Goal: Task Accomplishment & Management: Complete application form

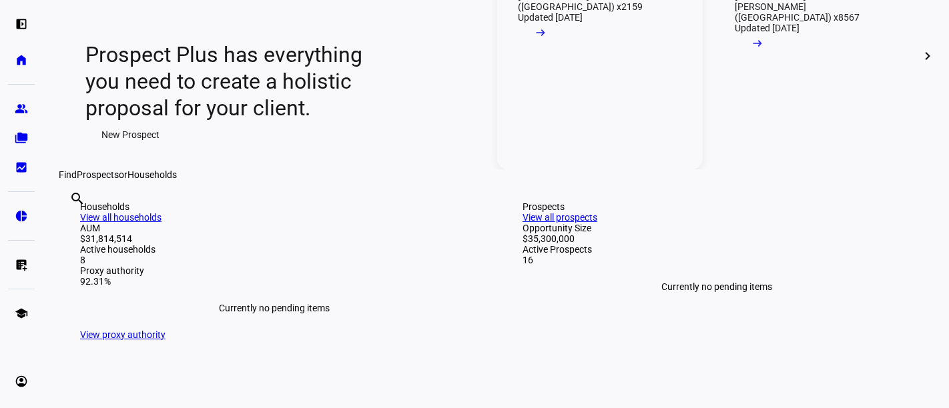
scroll to position [395, 0]
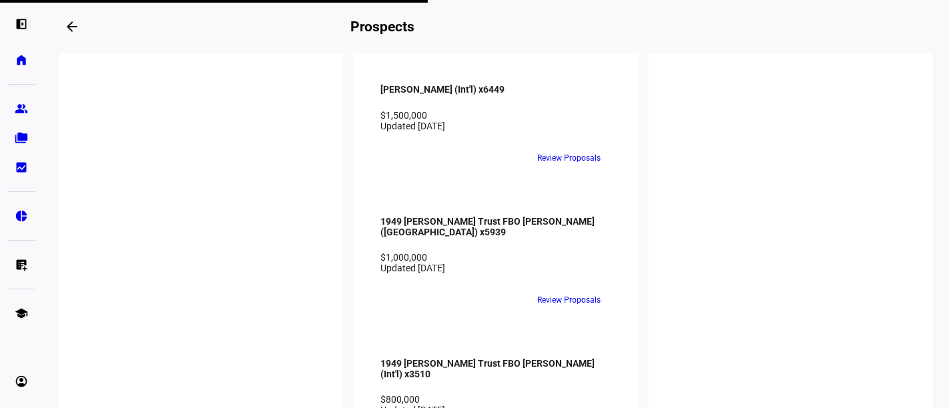
scroll to position [2221, 0]
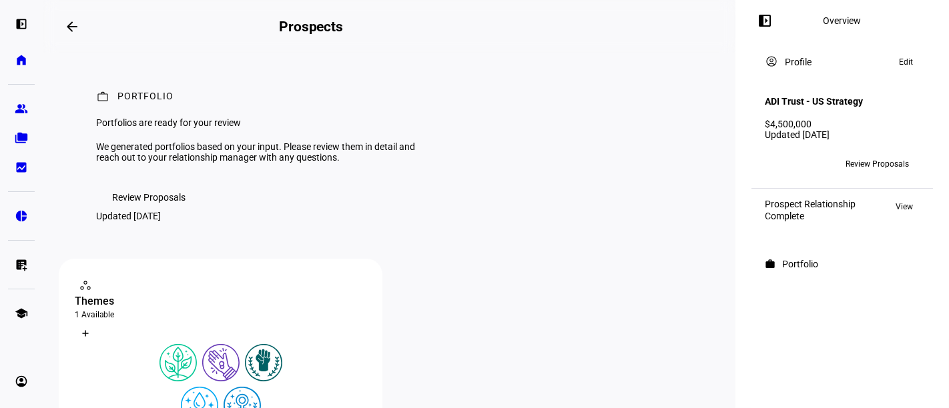
click at [143, 211] on span "Review Proposals" at bounding box center [148, 197] width 73 height 27
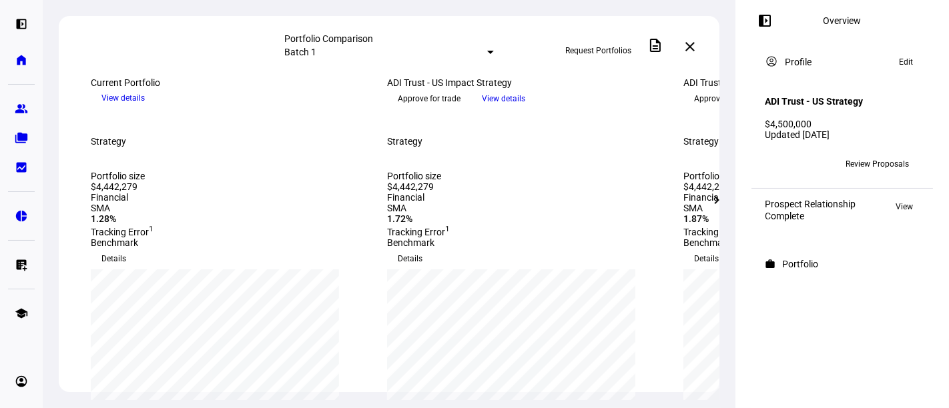
scroll to position [197, 0]
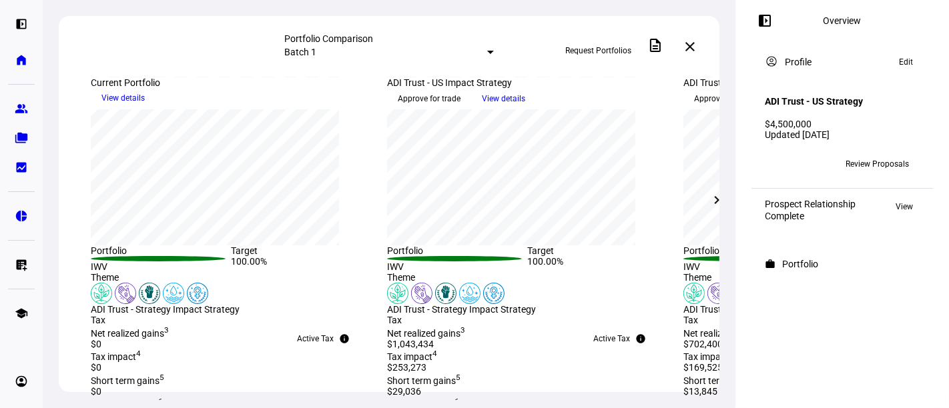
click at [710, 202] on mat-icon "chevron_right" at bounding box center [716, 200] width 16 height 16
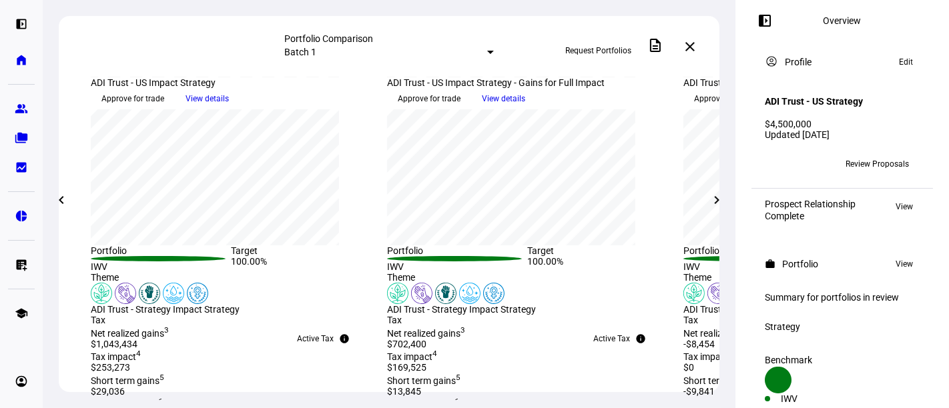
click at [710, 202] on mat-icon "chevron_right" at bounding box center [716, 200] width 16 height 16
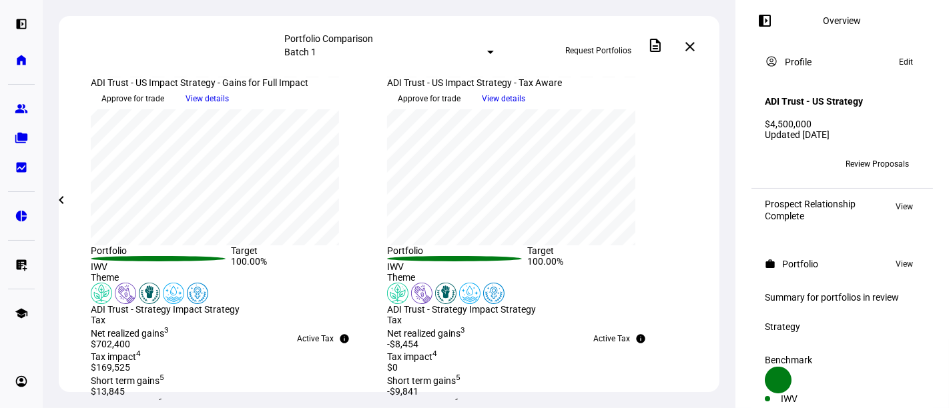
click at [710, 40] on div "Financial SMA 1.28% Tracking Error 1 Financial SMA 1.72% Tracking Error 1 Finan…" at bounding box center [389, 17] width 660 height 45
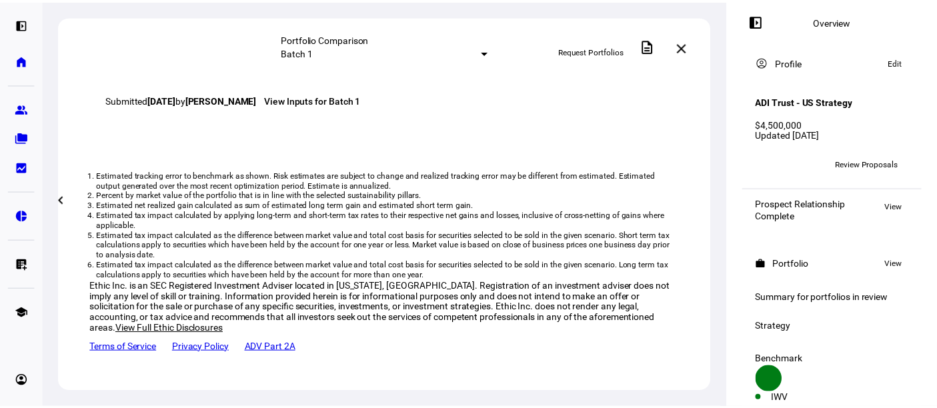
scroll to position [1284, 0]
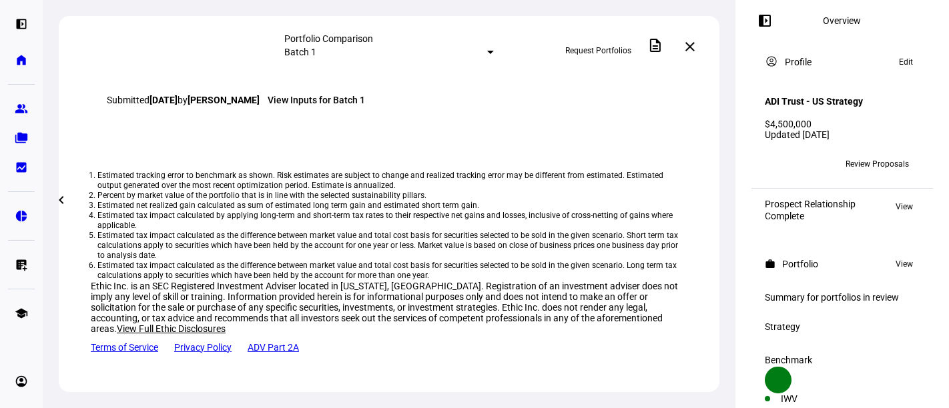
click at [600, 47] on span "Request Portfolios" at bounding box center [598, 50] width 66 height 21
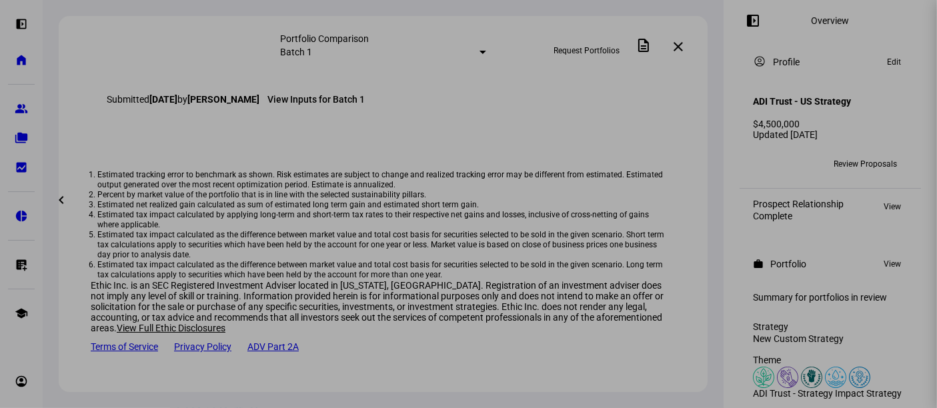
scroll to position [1294, 0]
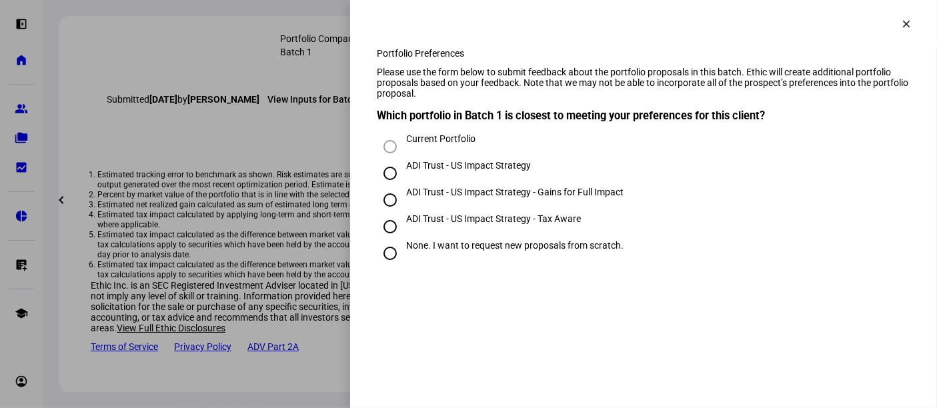
click at [517, 224] on div "ADI Trust - US Impact Strategy - Tax Aware" at bounding box center [493, 218] width 175 height 11
click at [404, 240] on input "ADI Trust - US Impact Strategy - Tax Aware" at bounding box center [390, 226] width 27 height 27
radio input "true"
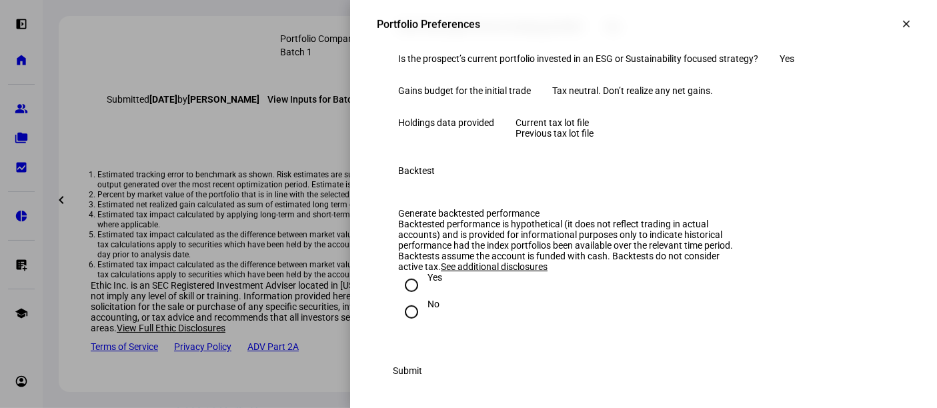
scroll to position [851, 0]
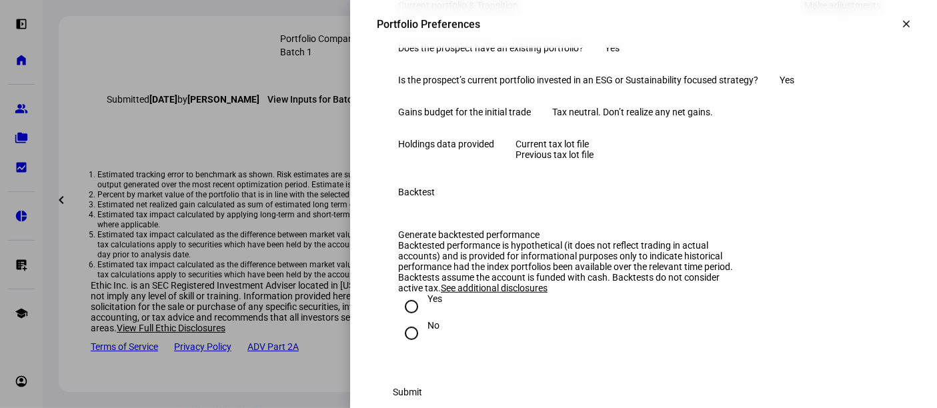
click at [589, 149] on span "Current tax lot file" at bounding box center [552, 144] width 73 height 11
click at [490, 213] on div "Backtest" at bounding box center [644, 192] width 534 height 43
click at [848, 16] on link "Make adjustments" at bounding box center [843, 5] width 93 height 21
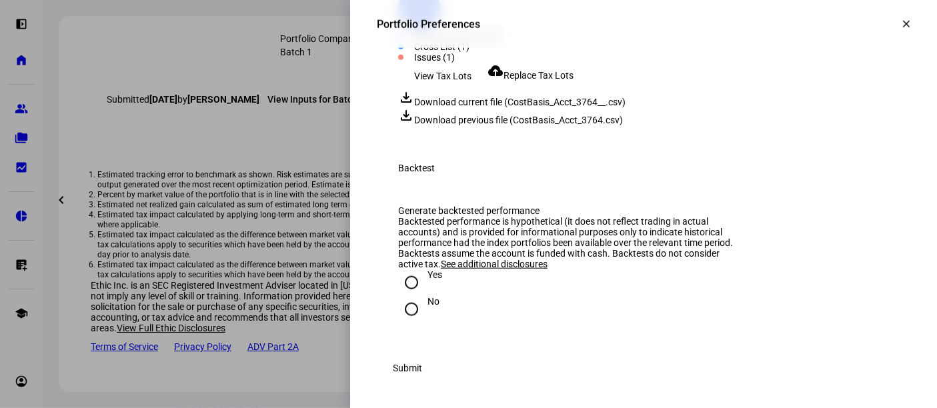
scroll to position [1444, 0]
click at [542, 81] on span "Replace Tax Lots" at bounding box center [539, 75] width 70 height 11
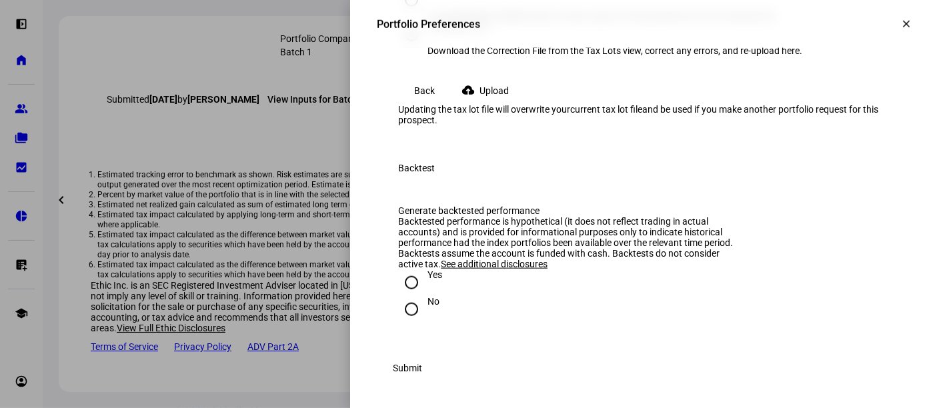
click at [425, 13] on input "[PERSON_NAME] Lot Level Details In the [PERSON_NAME] Advisor Center, export lot…" at bounding box center [411, 0] width 27 height 27
radio input "true"
click at [497, 104] on span "Upload" at bounding box center [494, 90] width 29 height 27
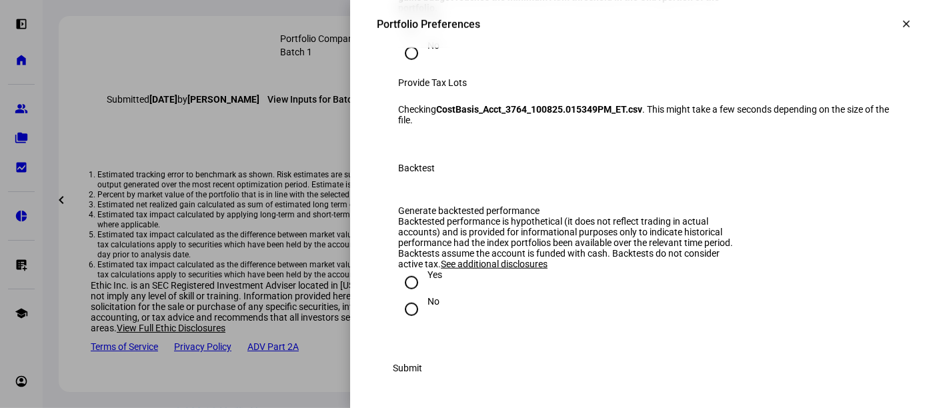
scroll to position [1439, 0]
click at [398, 298] on input "No" at bounding box center [411, 309] width 27 height 27
radio input "true"
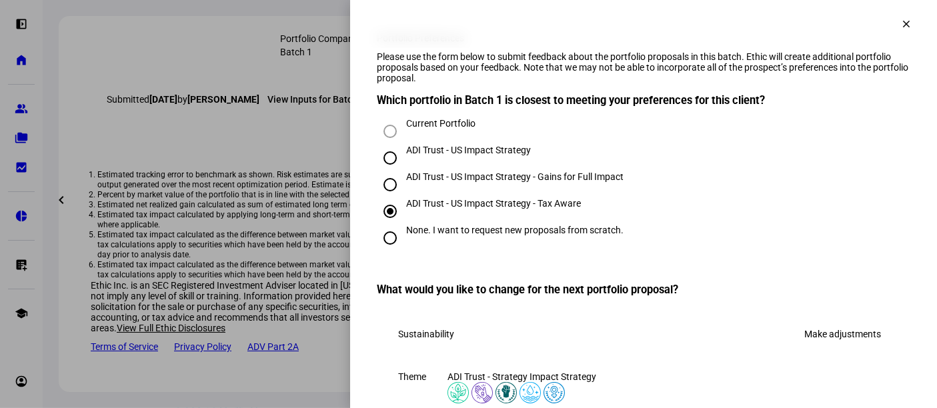
scroll to position [0, 0]
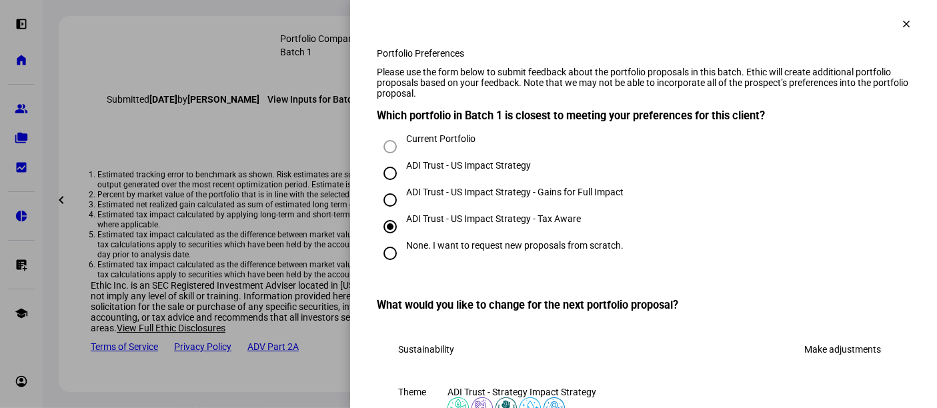
drag, startPoint x: 370, startPoint y: 149, endPoint x: 799, endPoint y: 146, distance: 429.6
click at [799, 122] on h3 "Which portfolio in Batch 1 is closest to meeting your preferences for this clie…" at bounding box center [644, 115] width 534 height 13
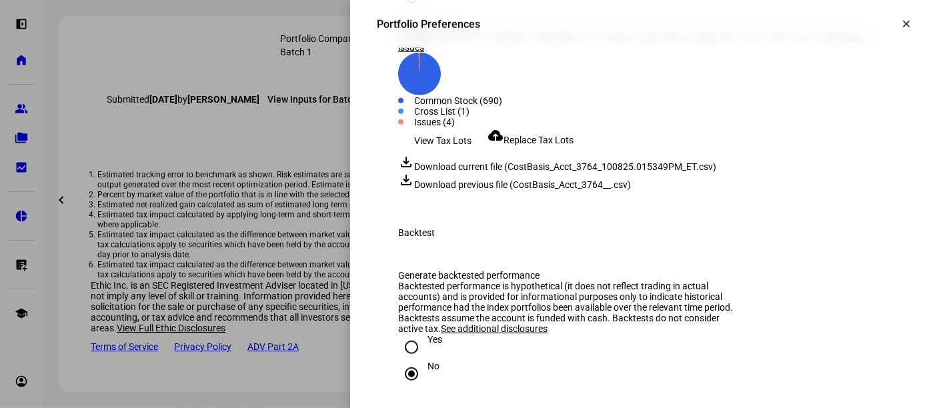
scroll to position [1185, 0]
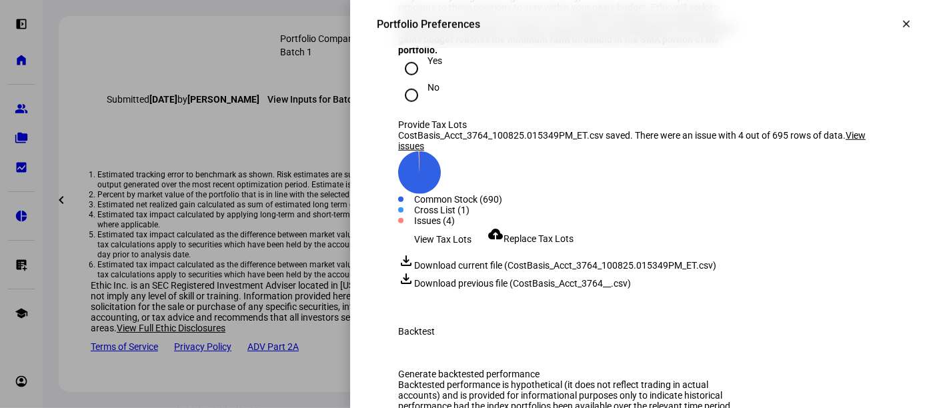
drag, startPoint x: 394, startPoint y: 127, endPoint x: 505, endPoint y: 199, distance: 132.1
click at [505, 55] on div "By default Ethic liquidates all ETFs and mutual funds outside your strategy, wh…" at bounding box center [570, 18] width 344 height 75
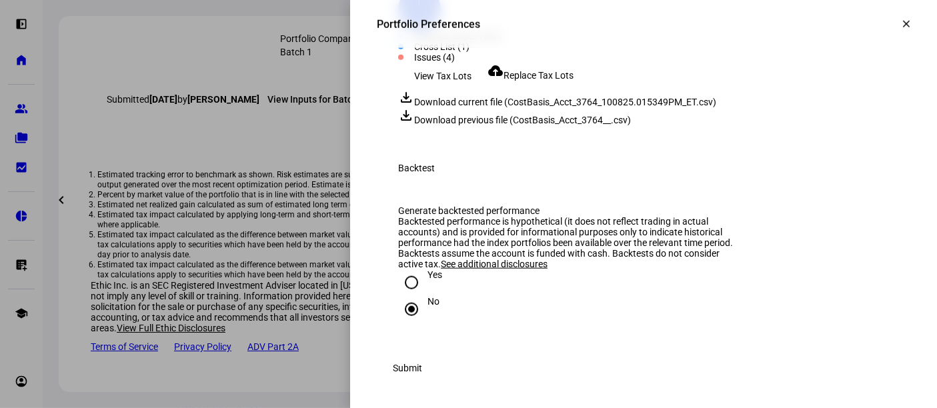
scroll to position [1615, 0]
click at [422, 367] on span "Submit" at bounding box center [407, 368] width 29 height 27
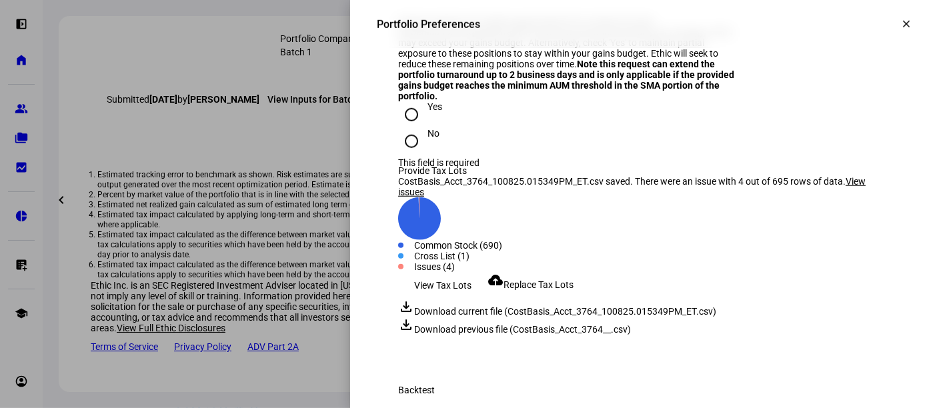
scroll to position [1121, 0]
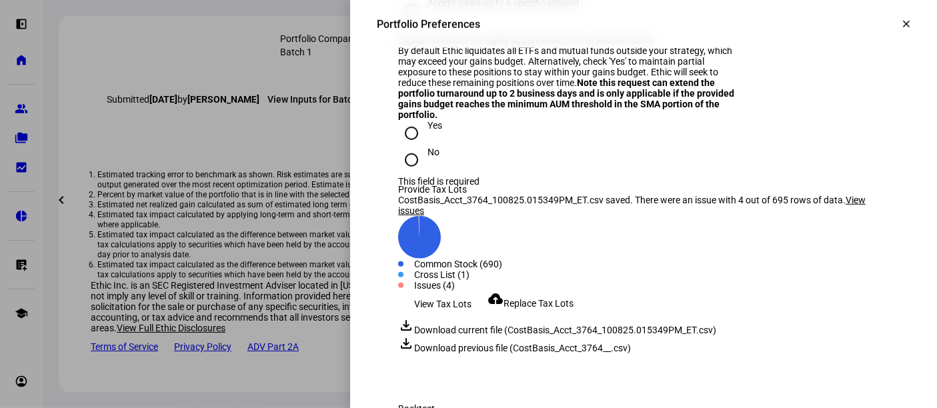
click at [402, 173] on input "No" at bounding box center [411, 160] width 27 height 27
radio input "true"
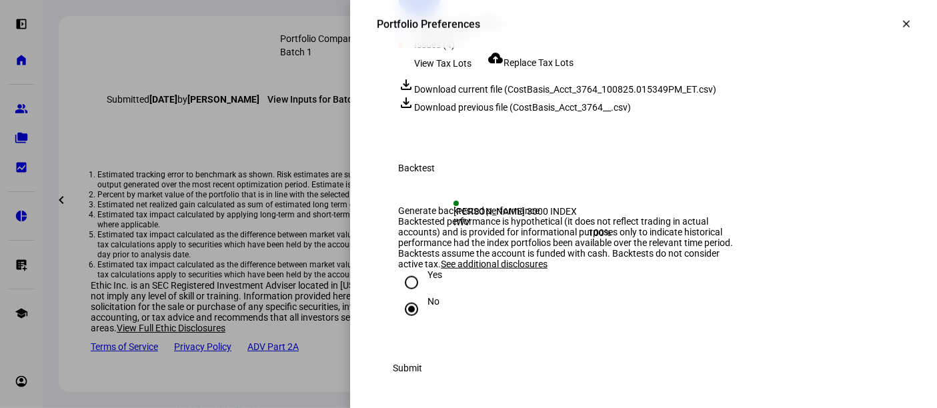
scroll to position [1631, 0]
drag, startPoint x: 865, startPoint y: 365, endPoint x: 838, endPoint y: 234, distance: 133.4
click at [422, 372] on span "Submit" at bounding box center [407, 368] width 29 height 27
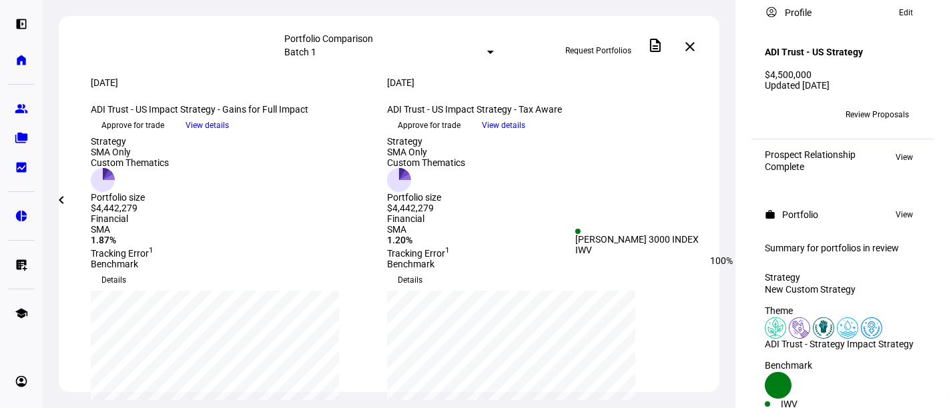
scroll to position [0, 0]
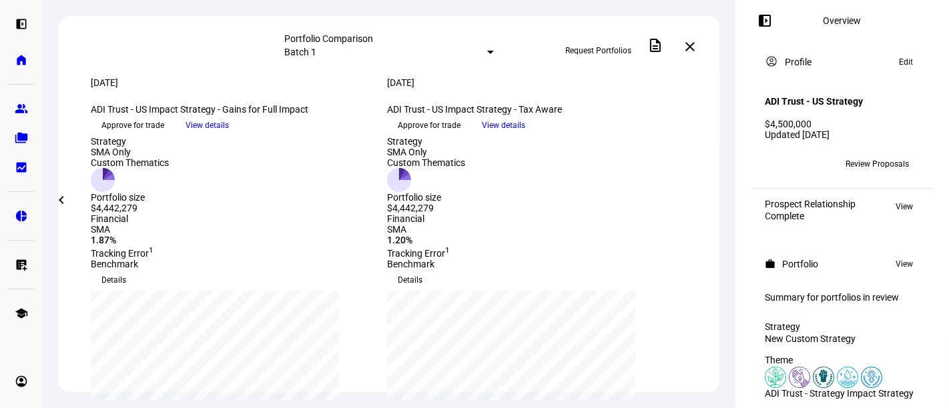
click at [66, 199] on mat-icon "chevron_left" at bounding box center [61, 200] width 16 height 16
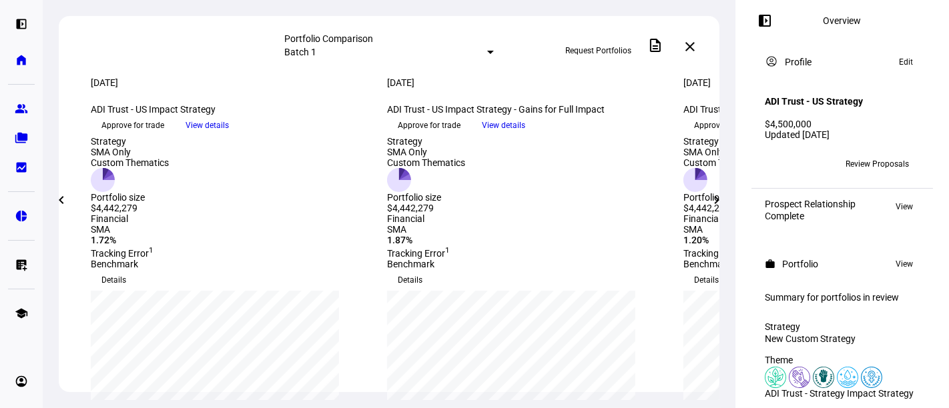
click at [71, 200] on span at bounding box center [61, 200] width 32 height 32
click at [24, 110] on eth-mat-symbol "group" at bounding box center [21, 108] width 13 height 13
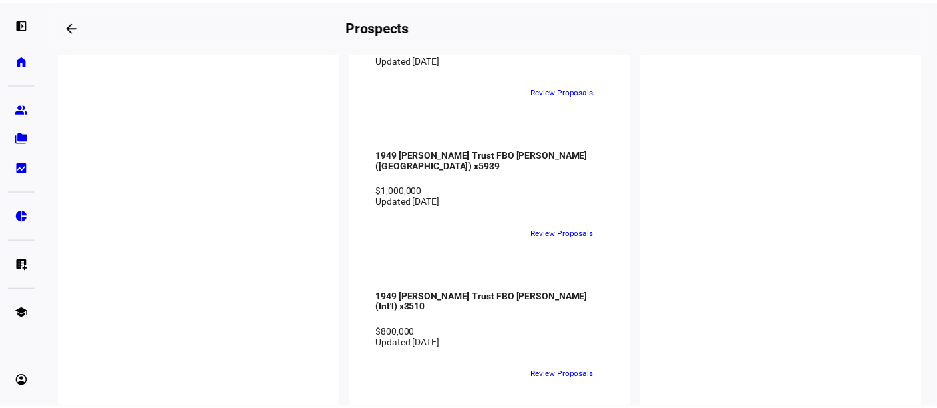
scroll to position [2189, 0]
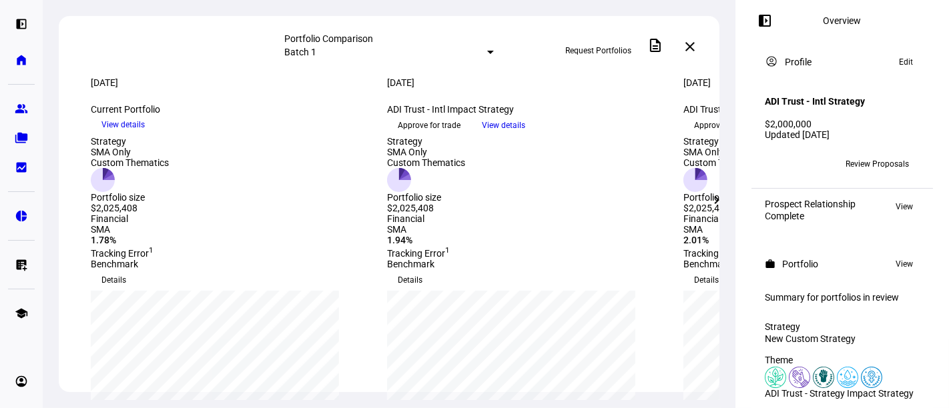
click at [599, 44] on span "Request Portfolios" at bounding box center [598, 50] width 66 height 21
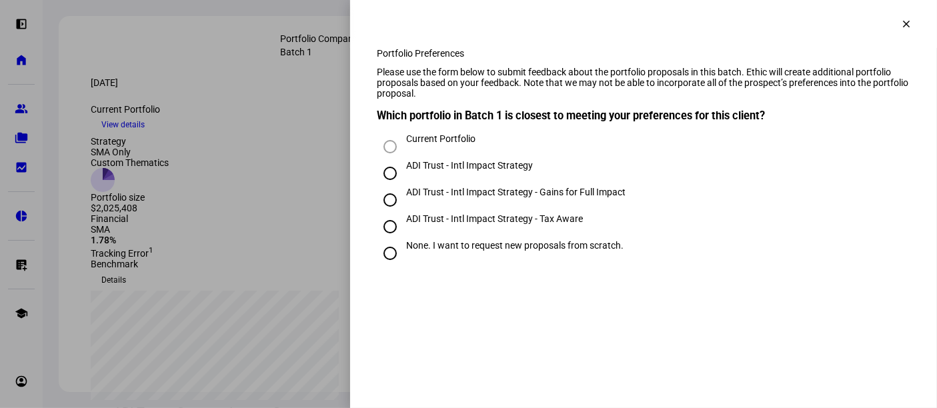
click at [412, 224] on div "ADI Trust - Intl Impact Strategy - Tax Aware" at bounding box center [494, 218] width 177 height 11
click at [404, 240] on input "ADI Trust - Intl Impact Strategy - Tax Aware" at bounding box center [390, 226] width 27 height 27
radio input "true"
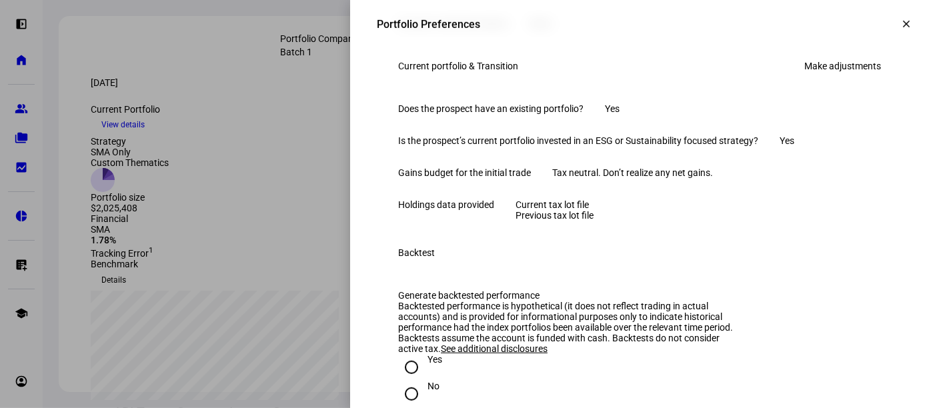
scroll to position [889, 0]
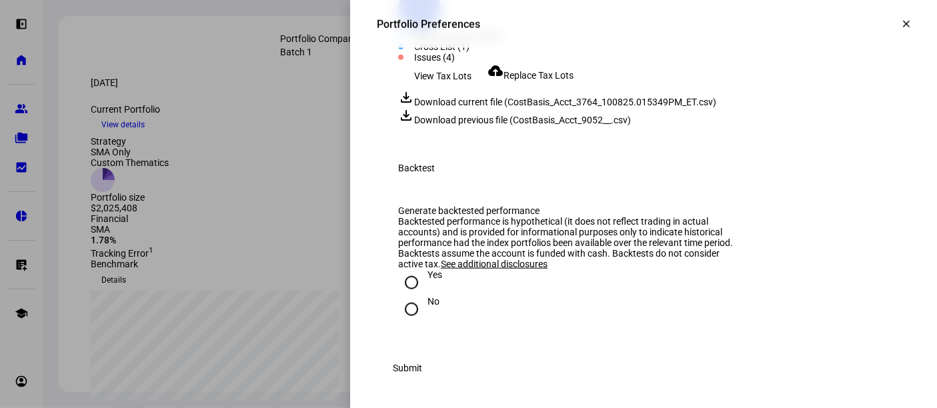
scroll to position [1482, 0]
click at [547, 81] on span "Replace Tax Lots" at bounding box center [539, 75] width 70 height 11
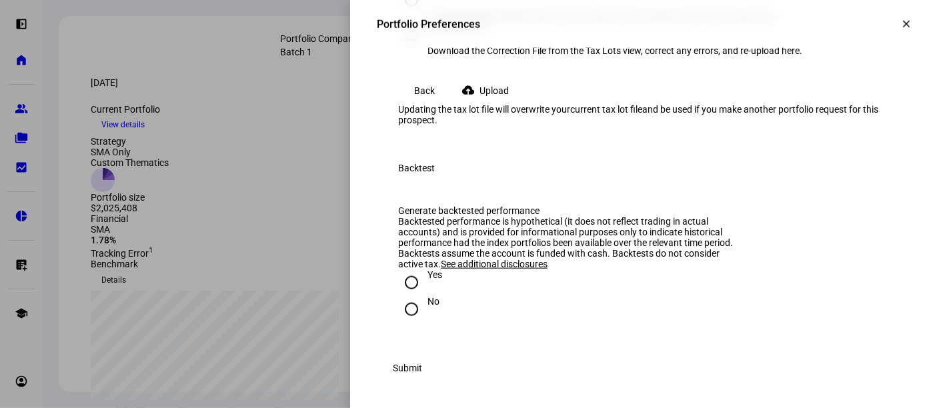
click at [422, 13] on input "[PERSON_NAME] Lot Level Details In the [PERSON_NAME] Advisor Center, export lot…" at bounding box center [411, 0] width 27 height 27
radio input "true"
click at [490, 104] on span "Upload" at bounding box center [494, 90] width 29 height 27
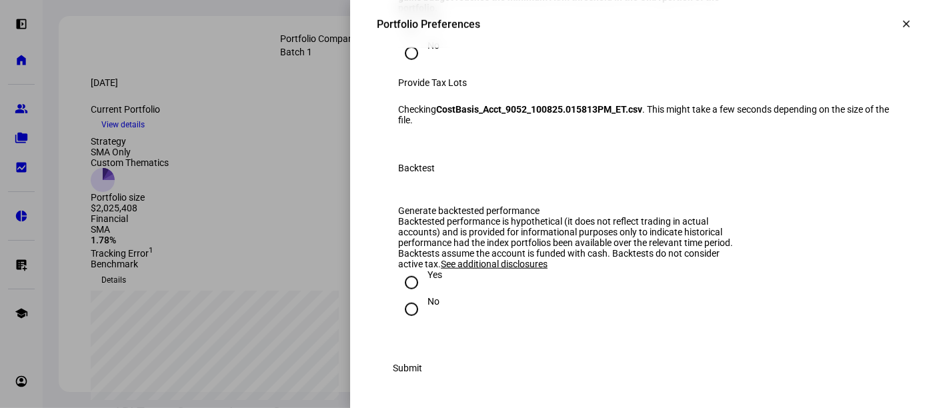
scroll to position [1439, 0]
click at [404, 297] on input "No" at bounding box center [411, 309] width 27 height 27
radio input "true"
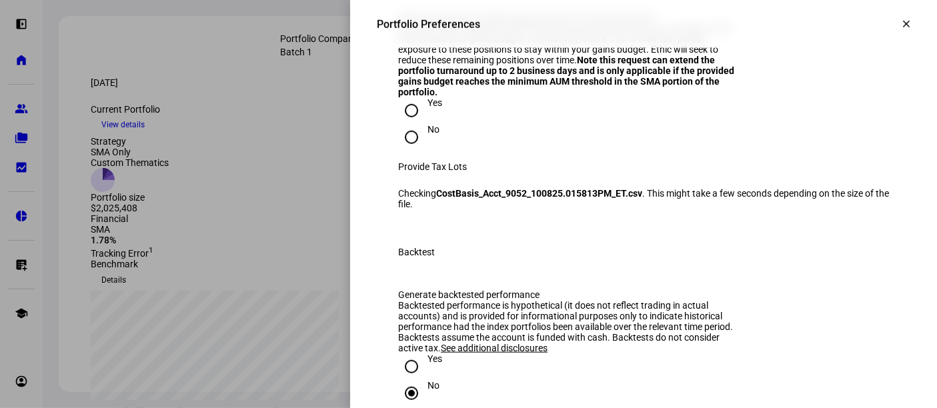
scroll to position [1142, 0]
click at [428, 149] on div "No" at bounding box center [434, 137] width 12 height 24
click at [418, 152] on input "No" at bounding box center [411, 138] width 27 height 27
radio input "true"
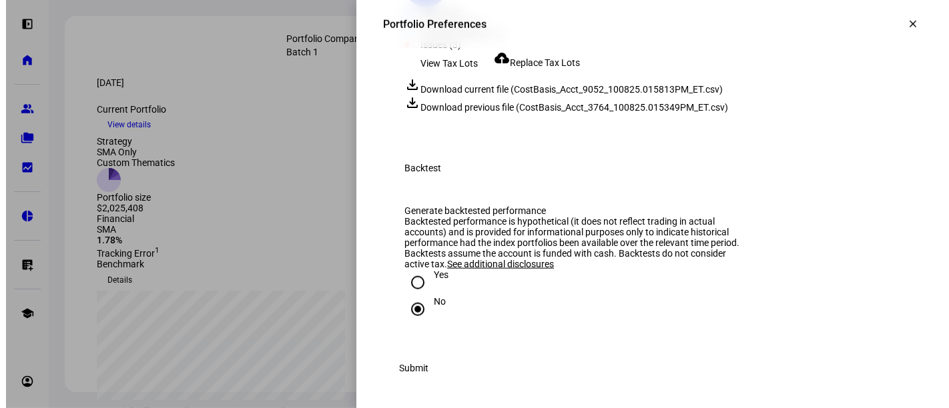
scroll to position [1642, 0]
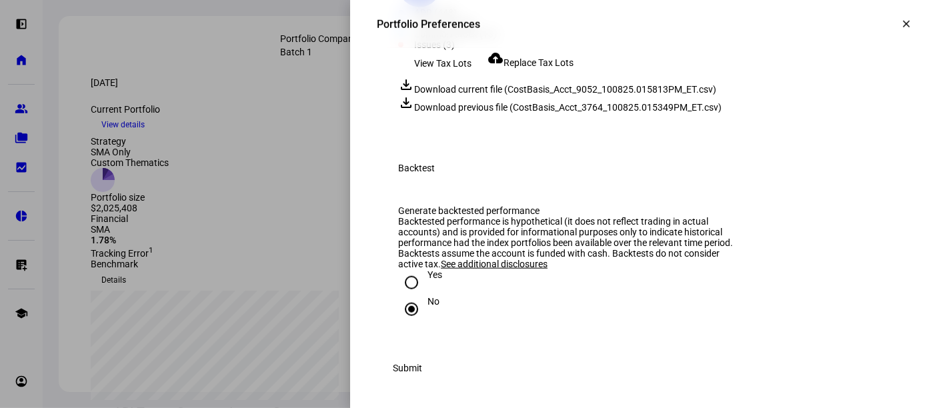
click at [422, 367] on span "Submit" at bounding box center [407, 368] width 29 height 27
